Goal: Task Accomplishment & Management: Use online tool/utility

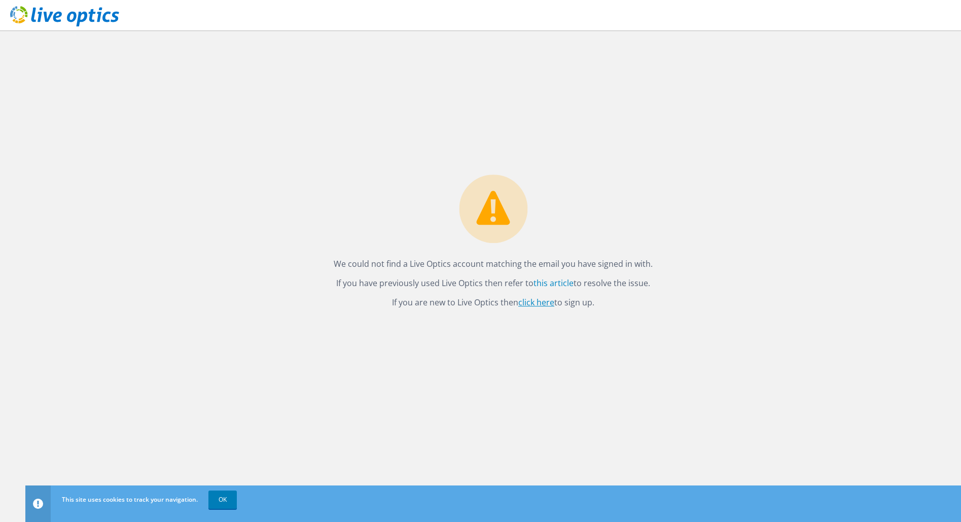
click at [538, 302] on link "click here" at bounding box center [536, 302] width 36 height 11
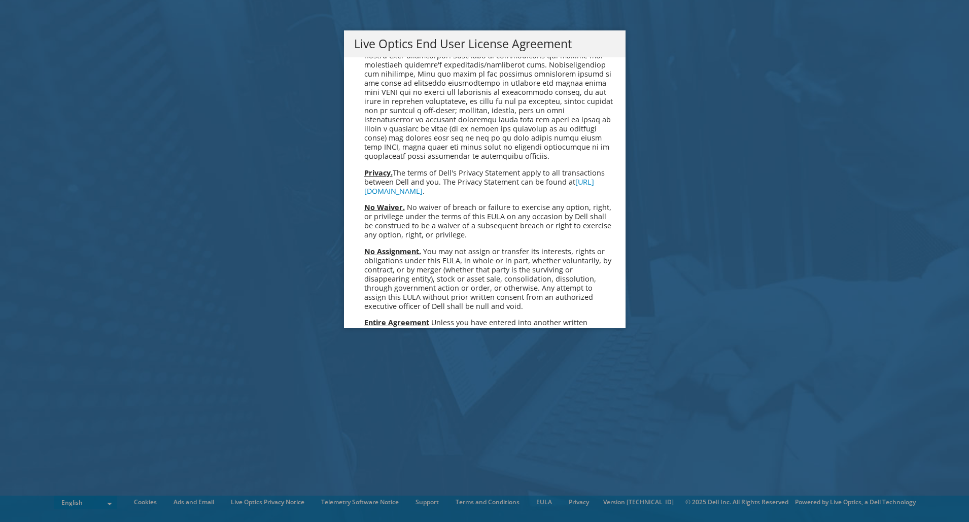
scroll to position [3836, 0]
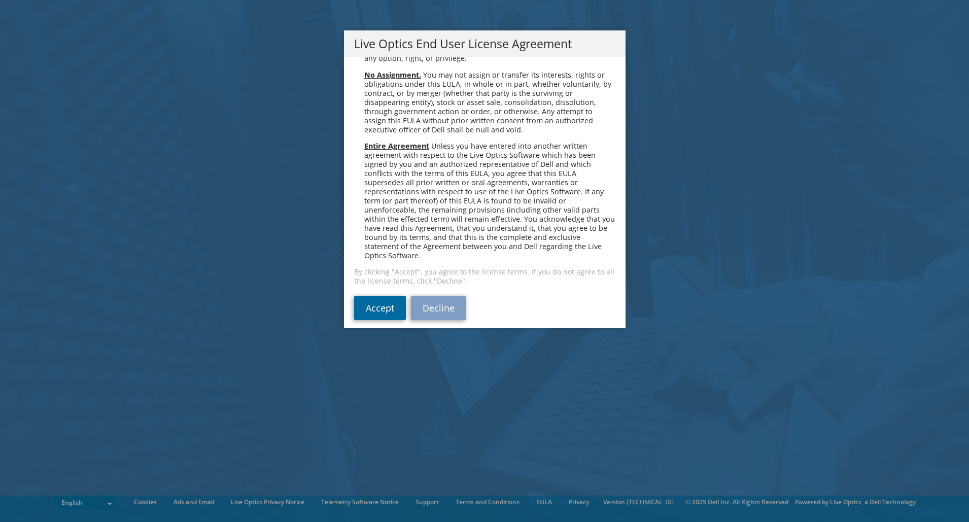
click at [372, 304] on link "Accept" at bounding box center [380, 308] width 52 height 24
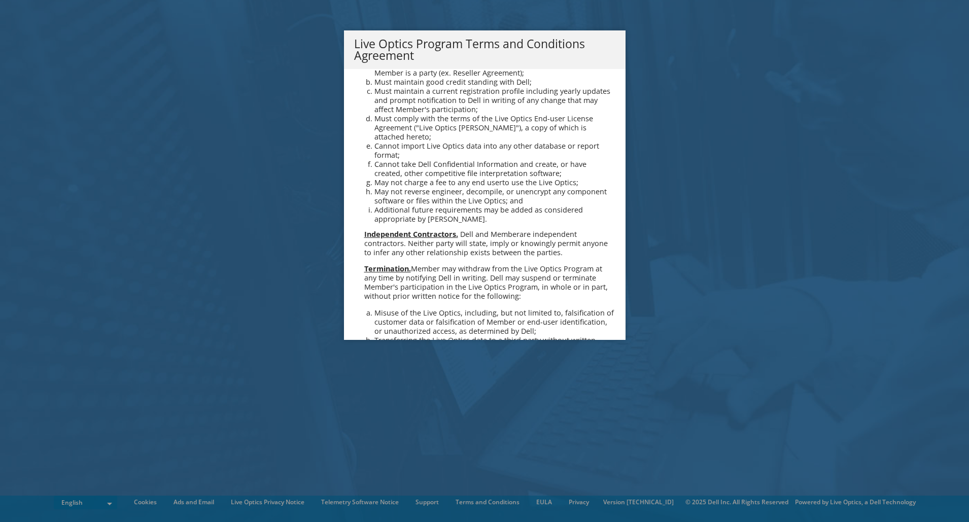
scroll to position [726, 0]
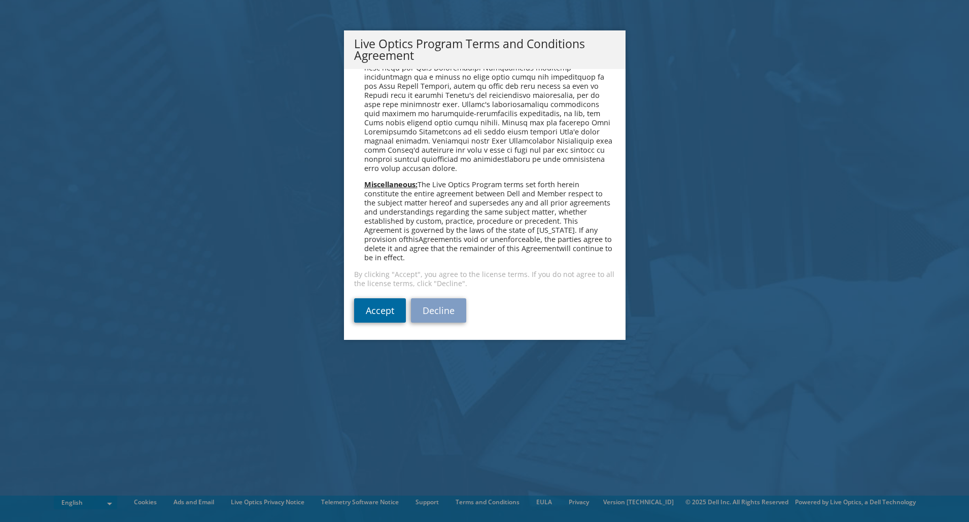
click at [376, 309] on link "Accept" at bounding box center [380, 310] width 52 height 24
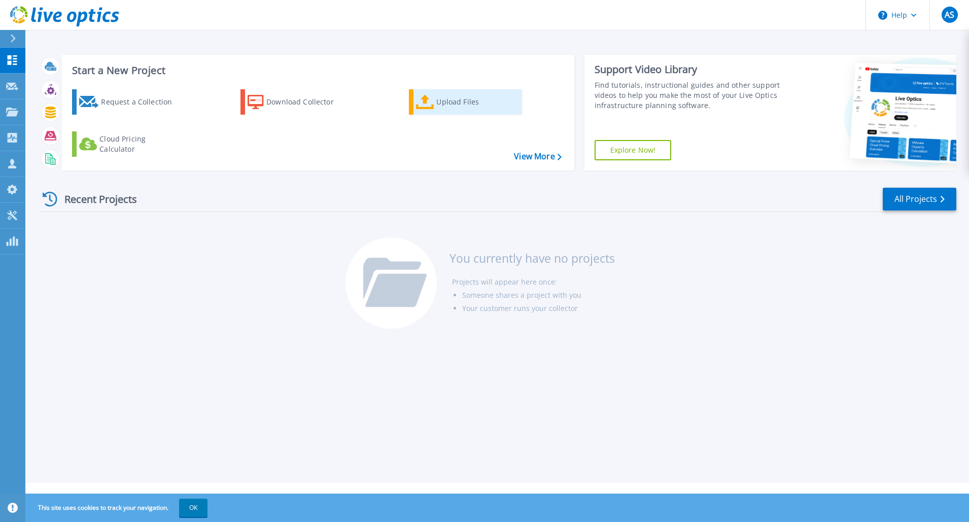
click at [462, 102] on div "Upload Files" at bounding box center [476, 102] width 81 height 20
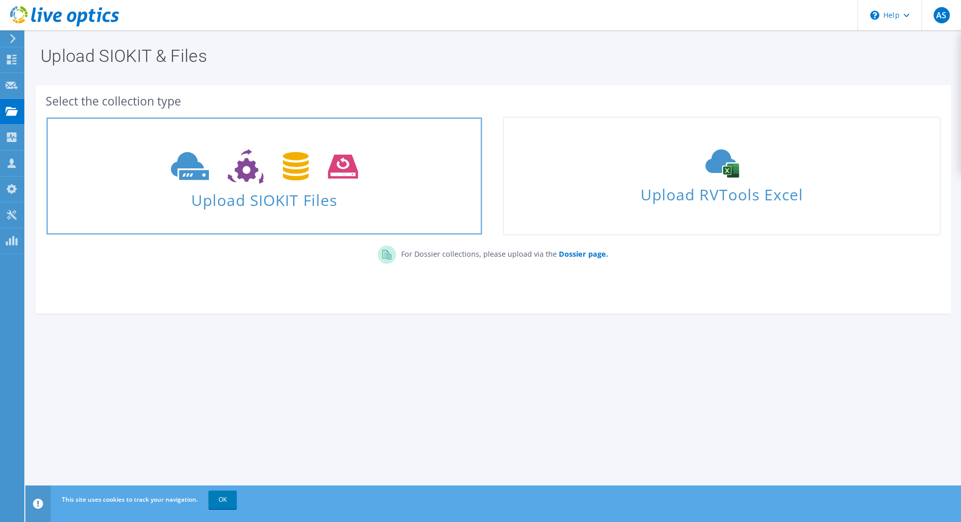
click at [254, 205] on span "Upload SIOKIT Files" at bounding box center [264, 197] width 435 height 22
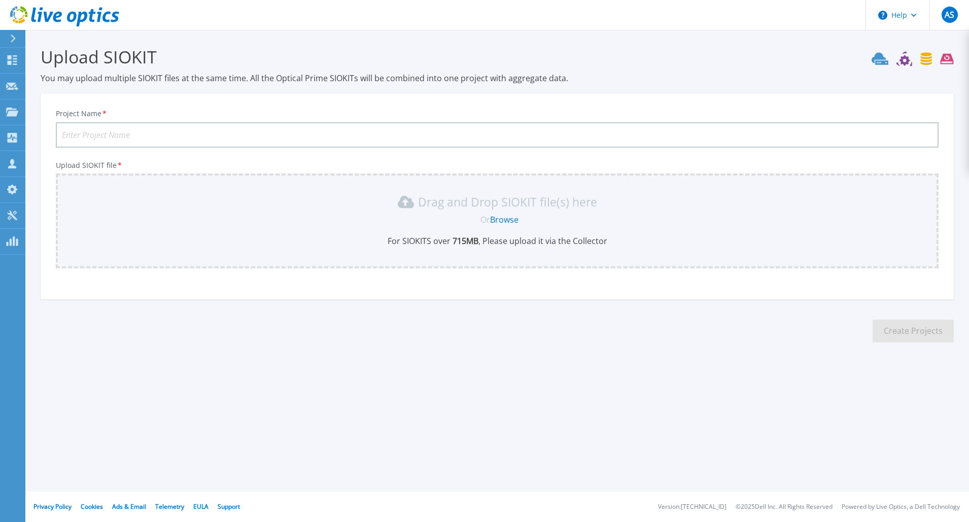
click at [500, 218] on link "Browse" at bounding box center [504, 219] width 28 height 11
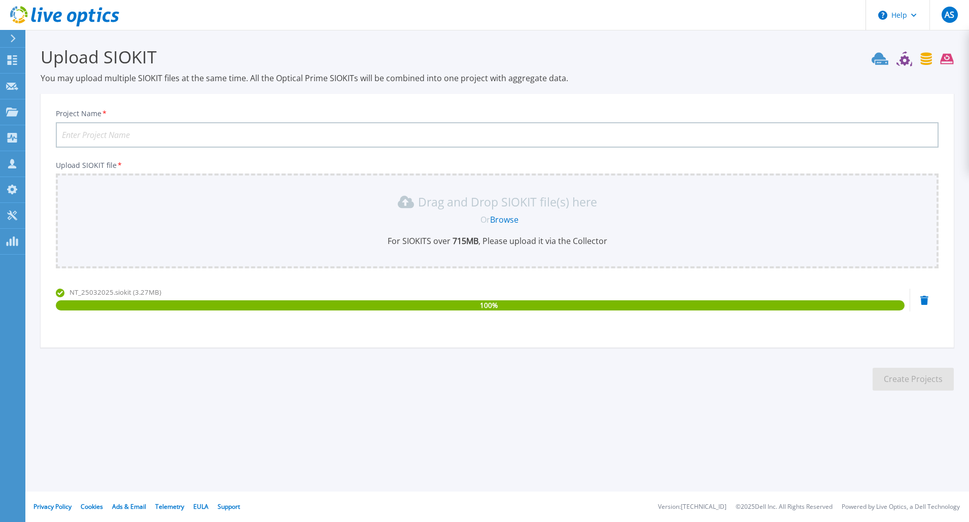
click at [169, 127] on input "Project Name *" at bounding box center [497, 134] width 883 height 25
type input "Nordjyllands Trafikselskab"
click at [921, 376] on button "Create Projects" at bounding box center [913, 379] width 81 height 23
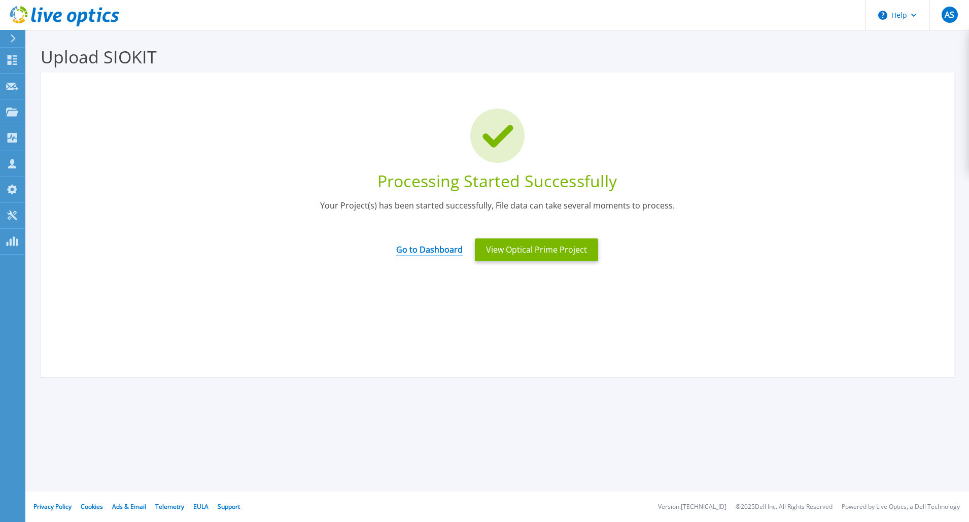
click at [435, 250] on link "Go to Dashboard" at bounding box center [429, 246] width 66 height 20
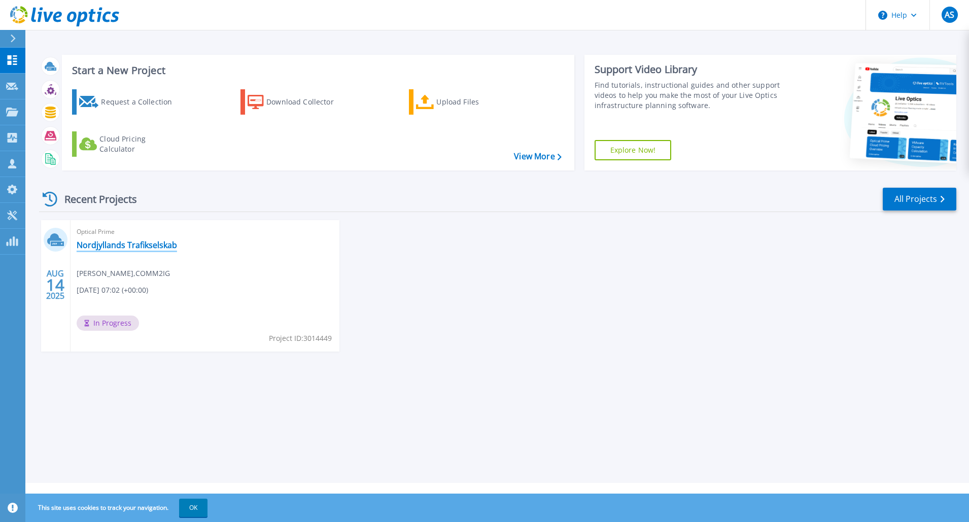
click at [149, 246] on link "Nordjyllands Trafikselskab" at bounding box center [127, 245] width 100 height 10
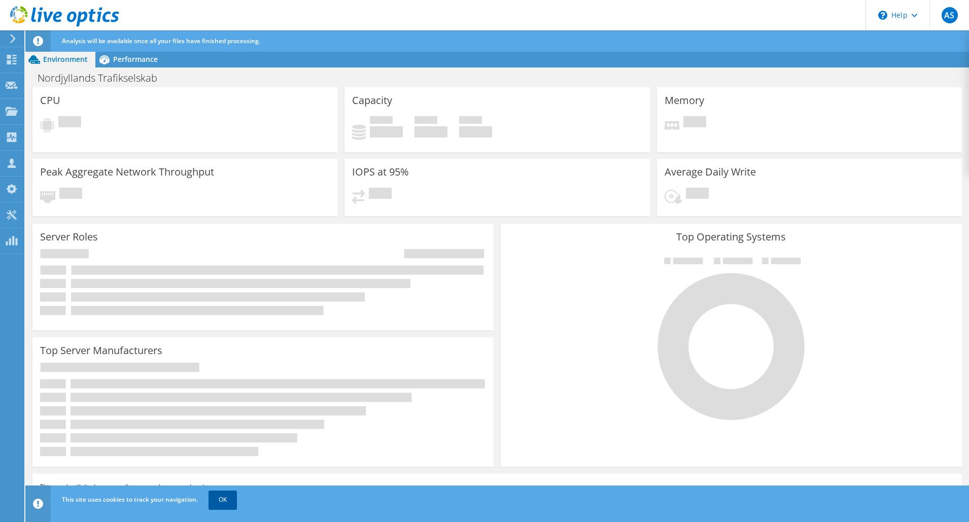
click at [225, 500] on link "OK" at bounding box center [222, 500] width 28 height 18
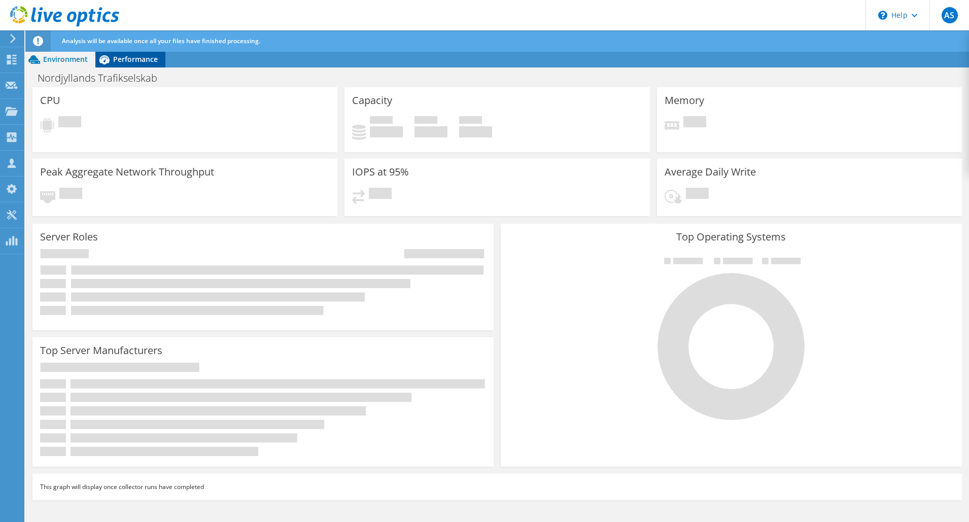
click at [141, 59] on span "Performance" at bounding box center [135, 59] width 45 height 10
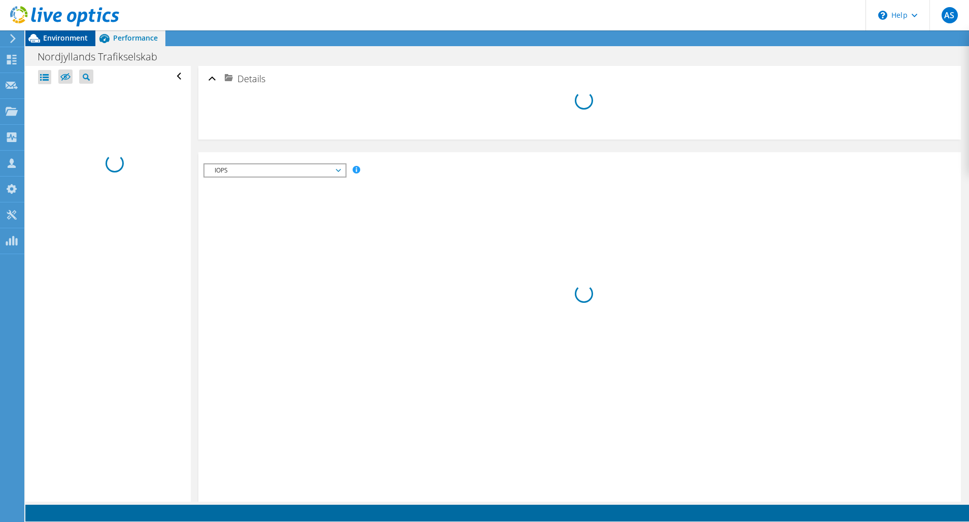
click at [64, 59] on div "Environment Performance Upgrades Nordjyllands Trafikselskab Print" at bounding box center [497, 276] width 944 height 492
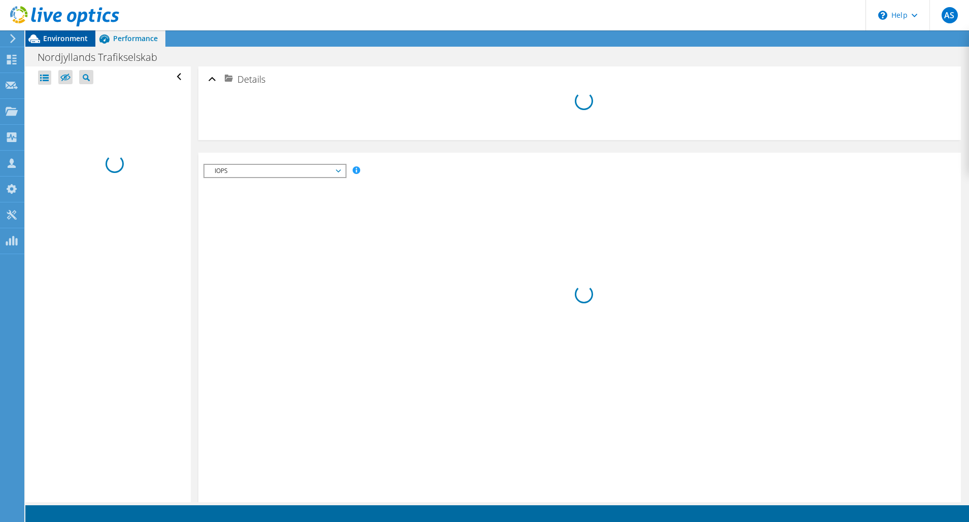
click at [65, 39] on span "Environment" at bounding box center [65, 38] width 45 height 10
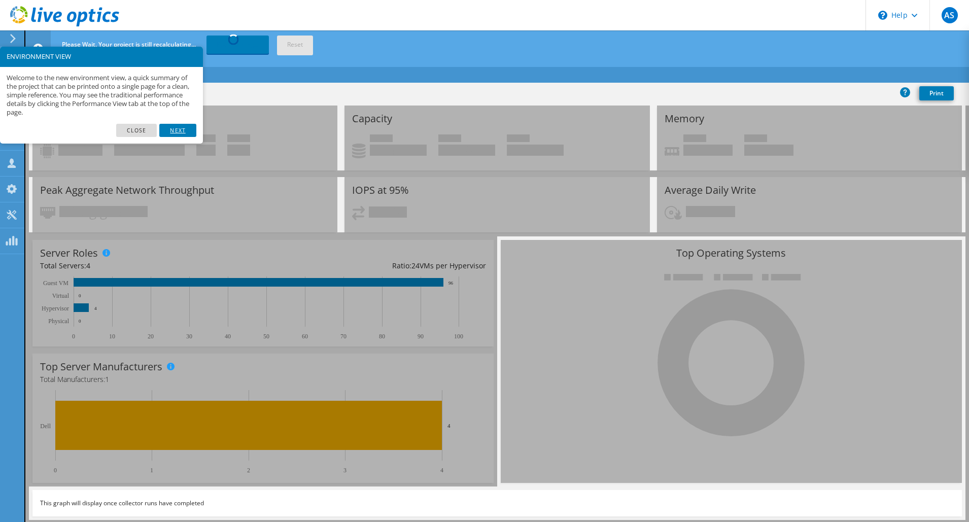
click at [183, 130] on link "Next" at bounding box center [177, 130] width 37 height 13
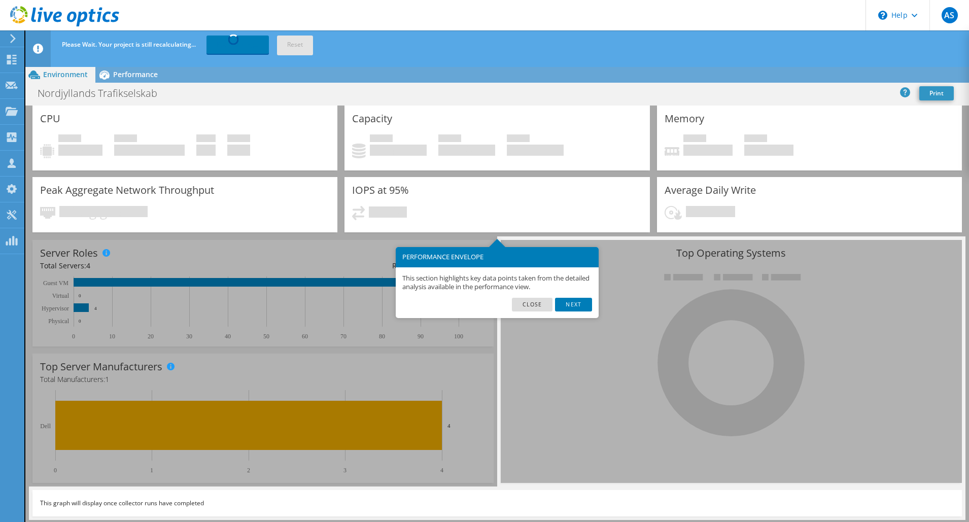
scroll to position [36, 0]
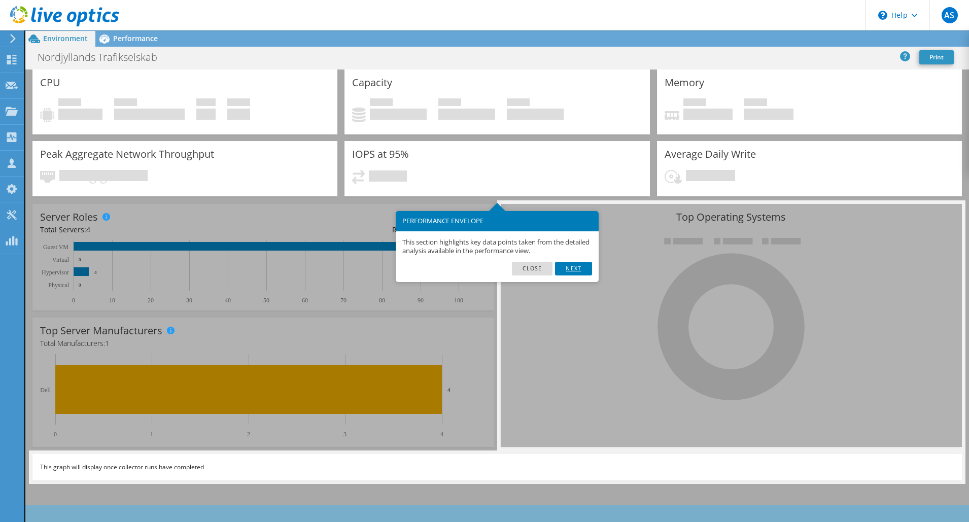
click at [571, 270] on link "Next" at bounding box center [573, 268] width 37 height 13
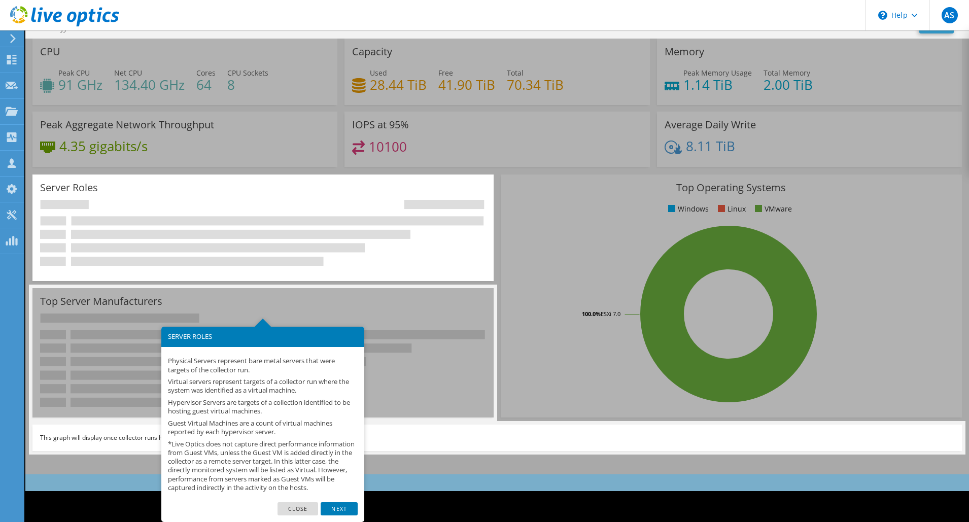
scroll to position [0, 0]
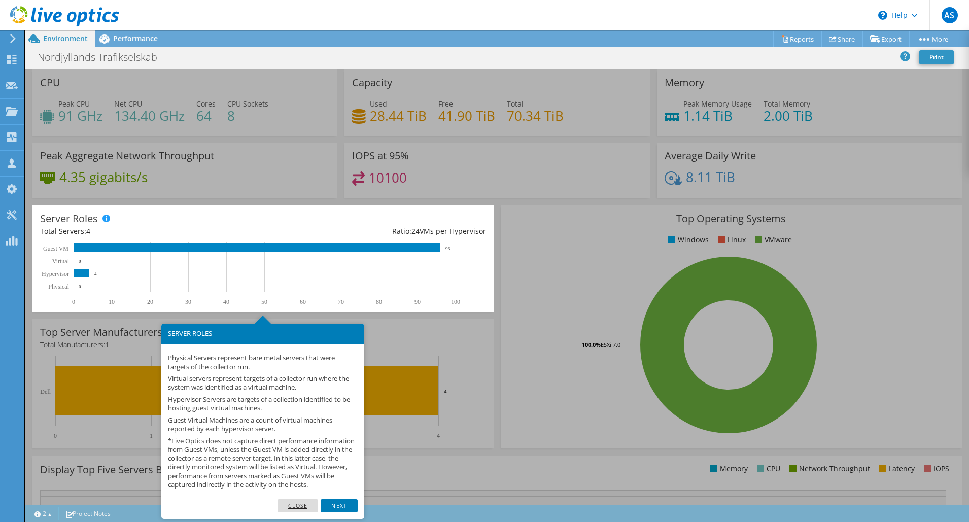
click at [308, 510] on link "Close" at bounding box center [297, 505] width 41 height 13
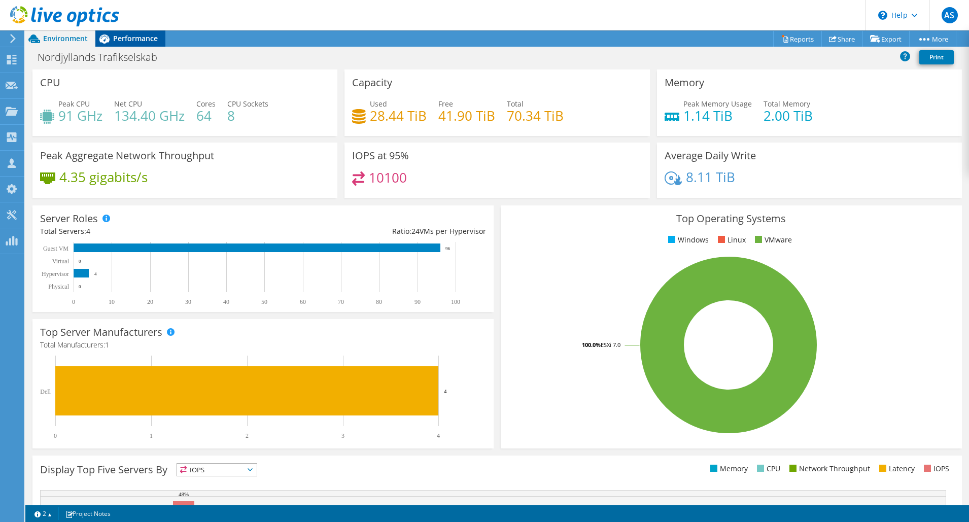
click at [142, 38] on span "Performance" at bounding box center [135, 38] width 45 height 10
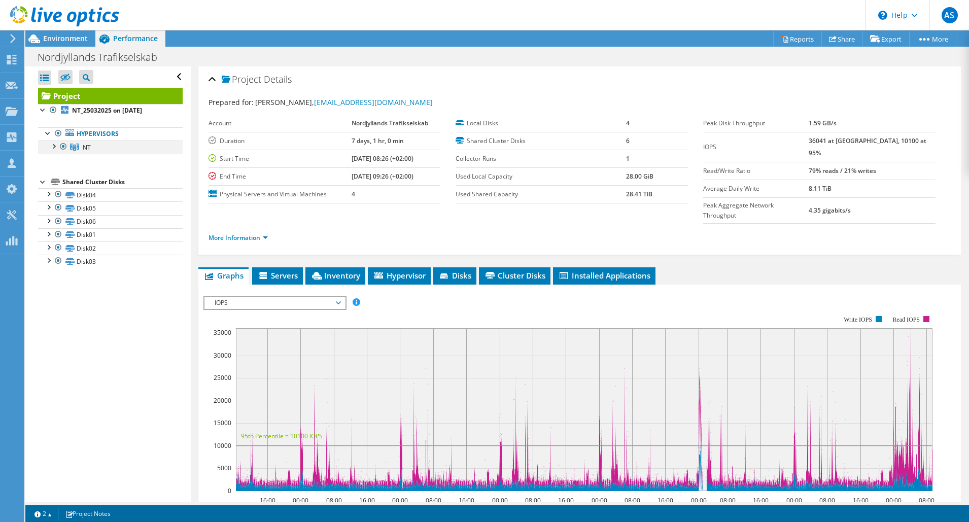
click at [57, 147] on div at bounding box center [53, 146] width 10 height 10
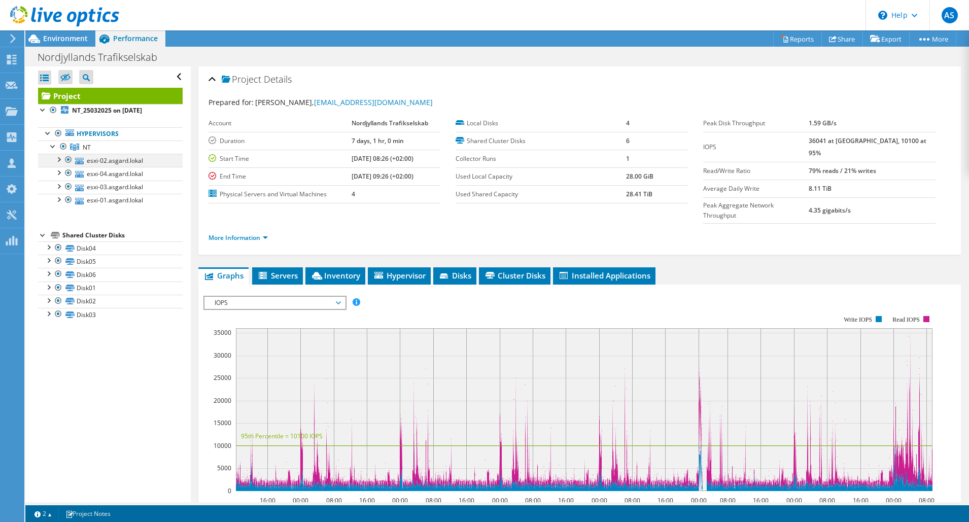
click at [59, 162] on div at bounding box center [58, 159] width 10 height 10
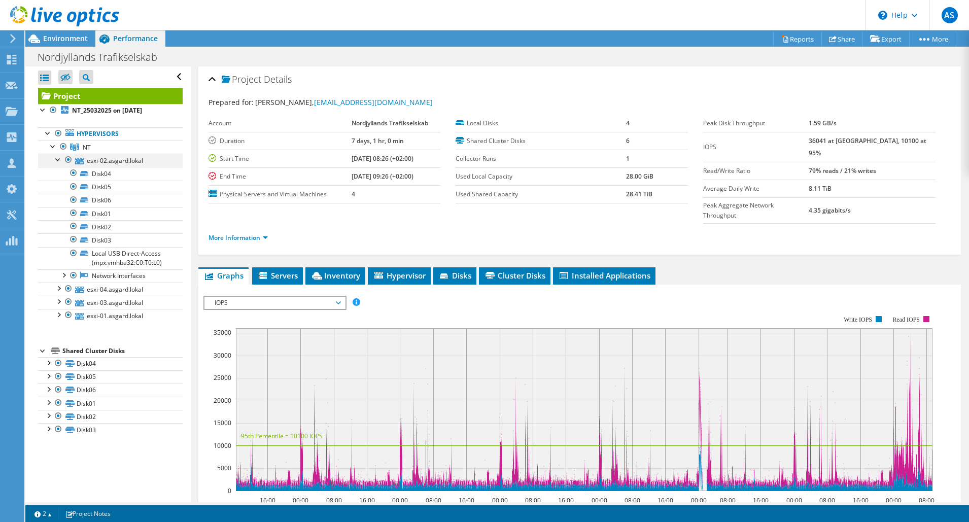
click at [59, 162] on div at bounding box center [58, 159] width 10 height 10
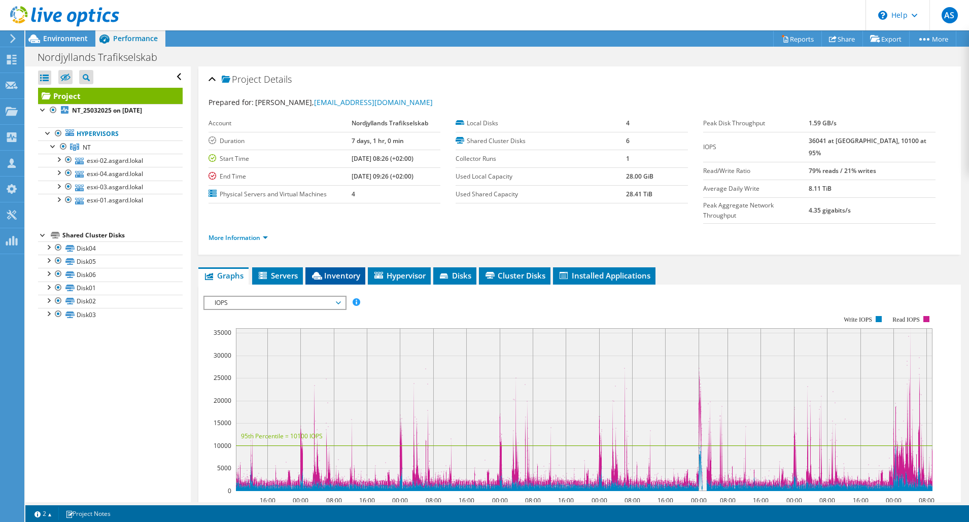
click at [339, 270] on span "Inventory" at bounding box center [335, 275] width 50 height 10
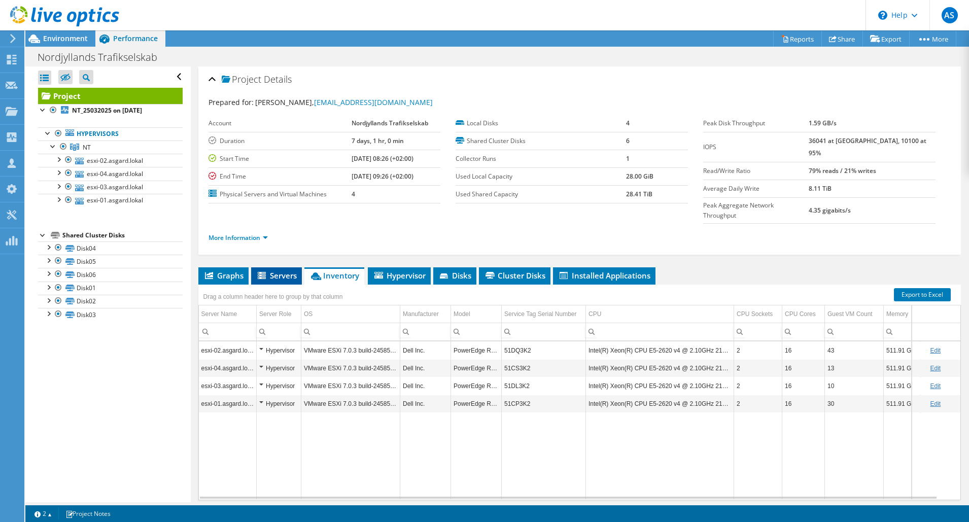
click at [287, 270] on span "Servers" at bounding box center [276, 275] width 41 height 10
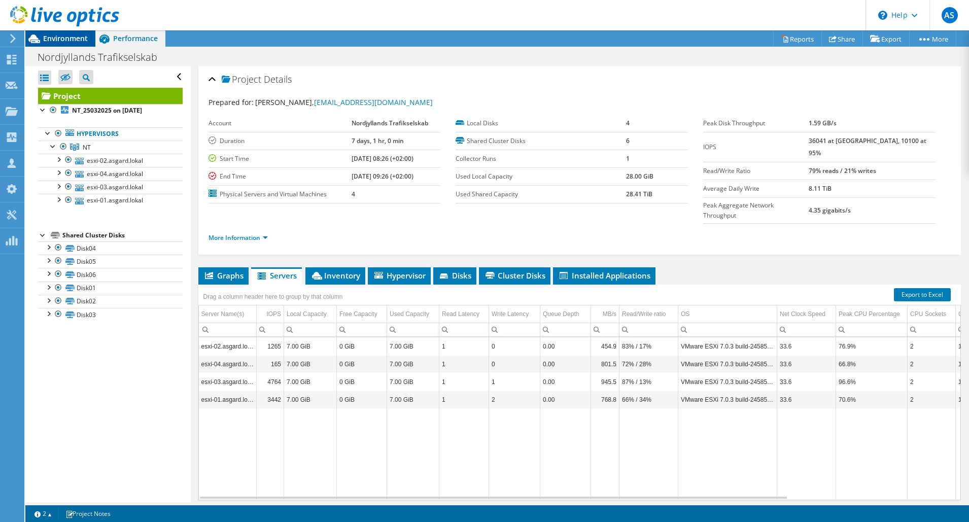
click at [74, 38] on span "Environment" at bounding box center [65, 38] width 45 height 10
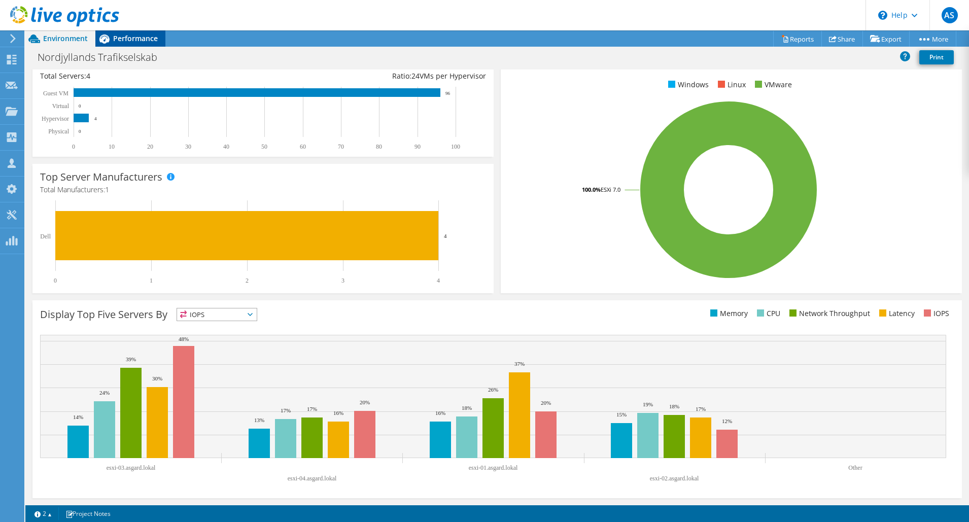
click at [129, 40] on span "Performance" at bounding box center [135, 38] width 45 height 10
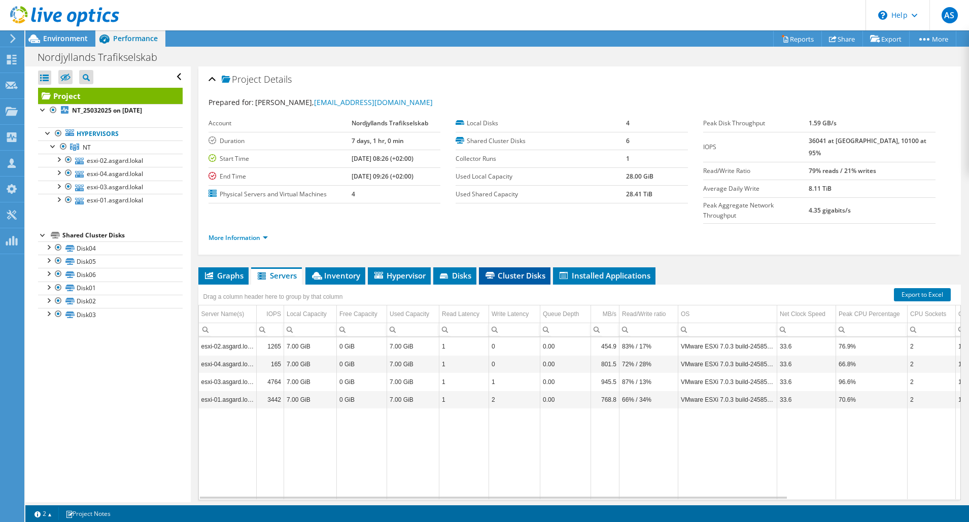
click at [521, 270] on span "Cluster Disks" at bounding box center [514, 275] width 61 height 10
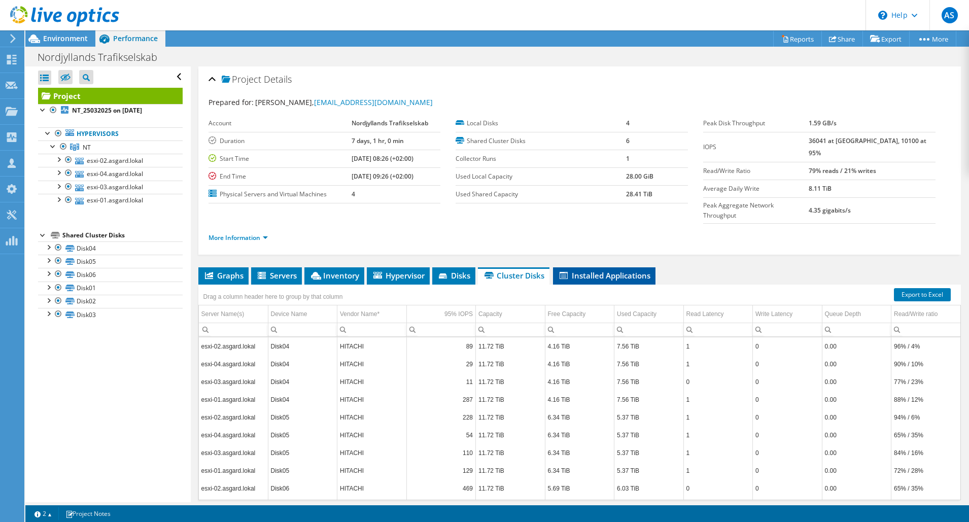
click at [618, 270] on span "Installed Applications" at bounding box center [604, 275] width 92 height 10
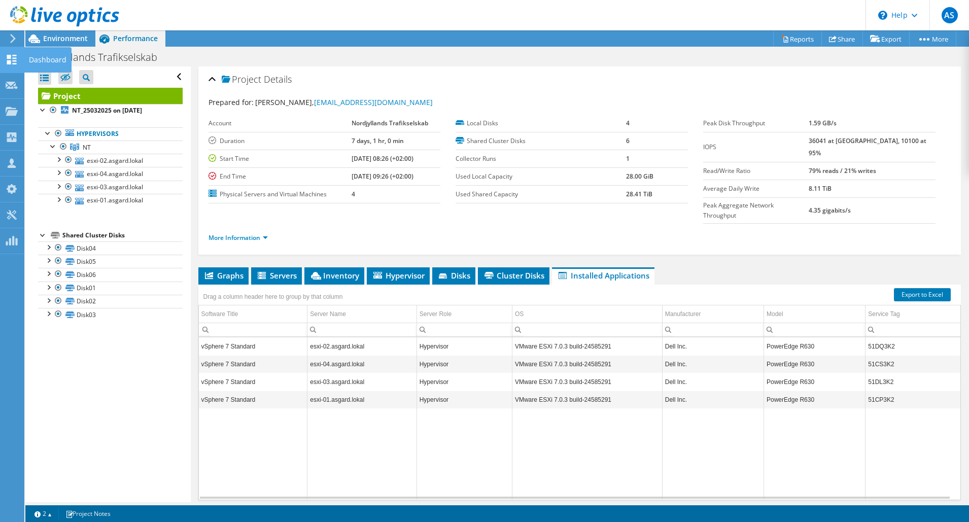
click at [29, 60] on div "Dashboard" at bounding box center [48, 59] width 48 height 25
